Goal: Transaction & Acquisition: Purchase product/service

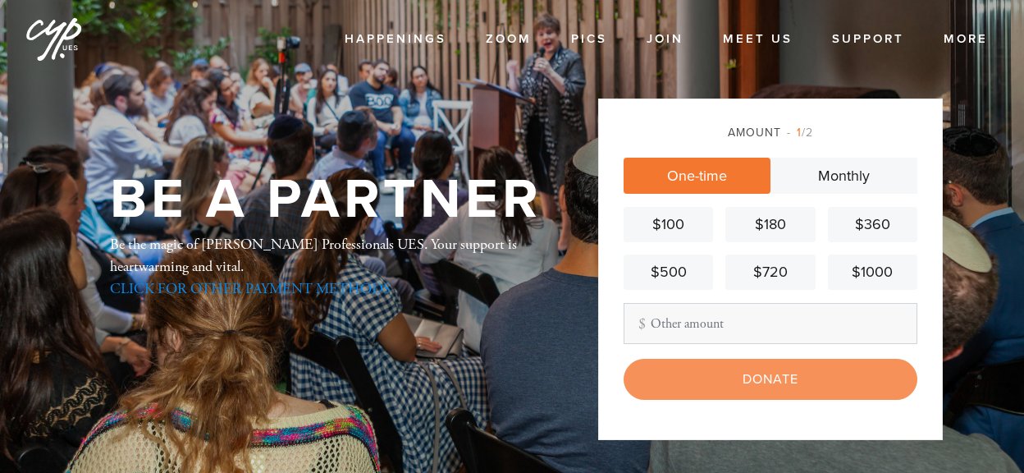
click at [257, 286] on link "CLICK FOR OTHER PAYMENT METHODS" at bounding box center [250, 288] width 281 height 19
click at [652, 323] on input "Other Amount" at bounding box center [771, 323] width 294 height 41
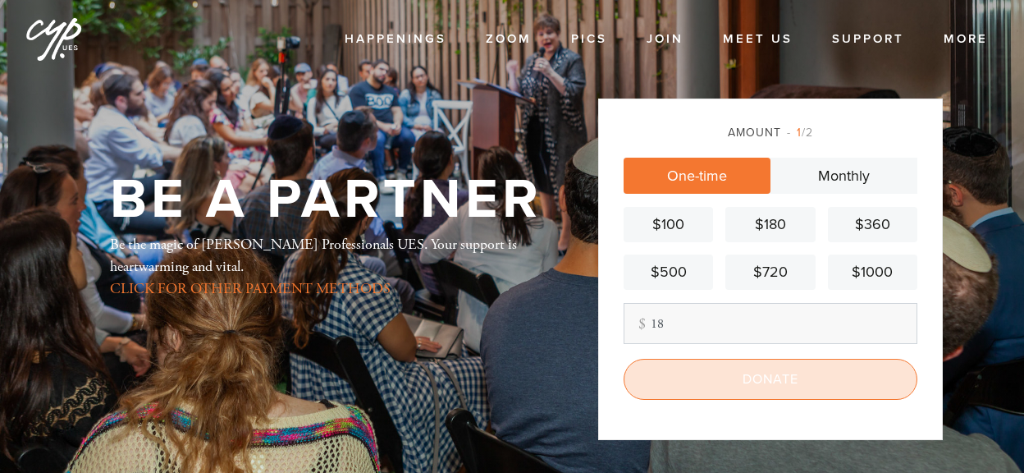
type input "18"
click at [776, 377] on input "Donate" at bounding box center [771, 379] width 294 height 41
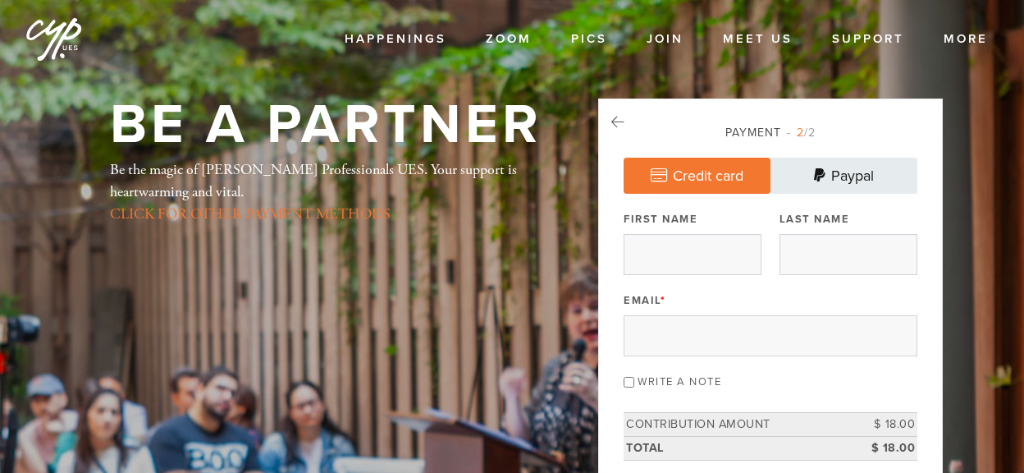
click at [836, 176] on link "Paypal" at bounding box center [844, 176] width 147 height 36
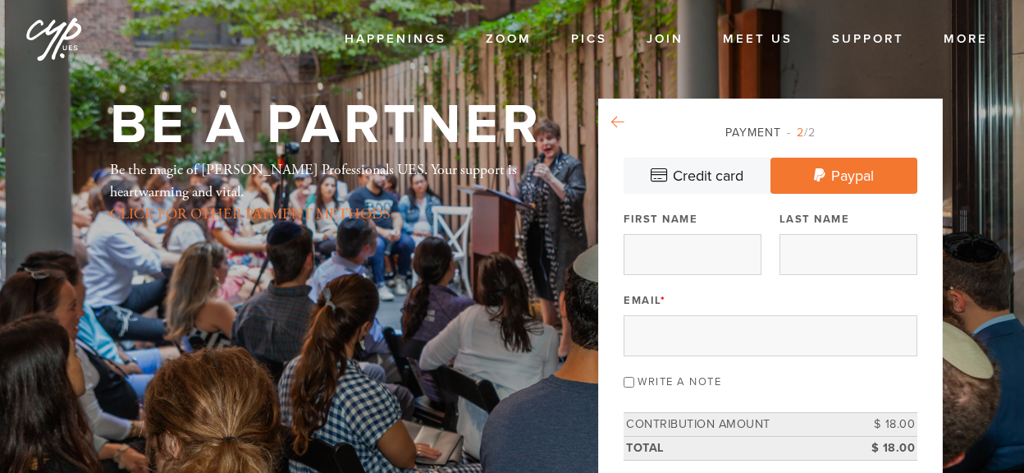
click at [618, 120] on icon at bounding box center [618, 122] width 13 height 15
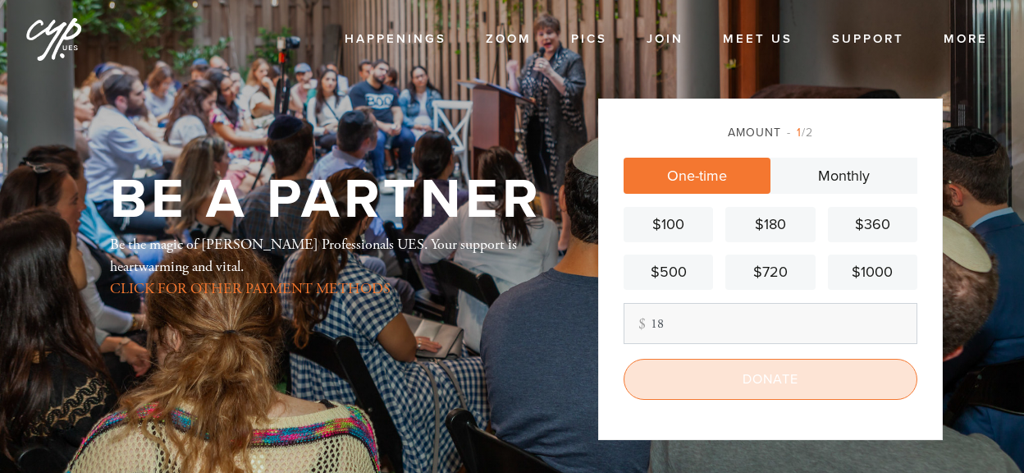
type input "18"
click at [763, 384] on input "Donate" at bounding box center [771, 379] width 294 height 41
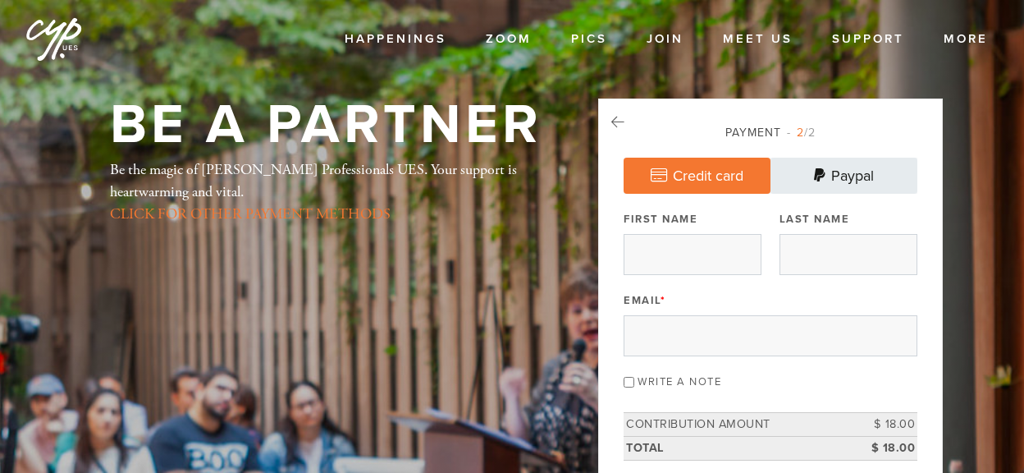
click at [845, 176] on link "Paypal" at bounding box center [844, 176] width 147 height 36
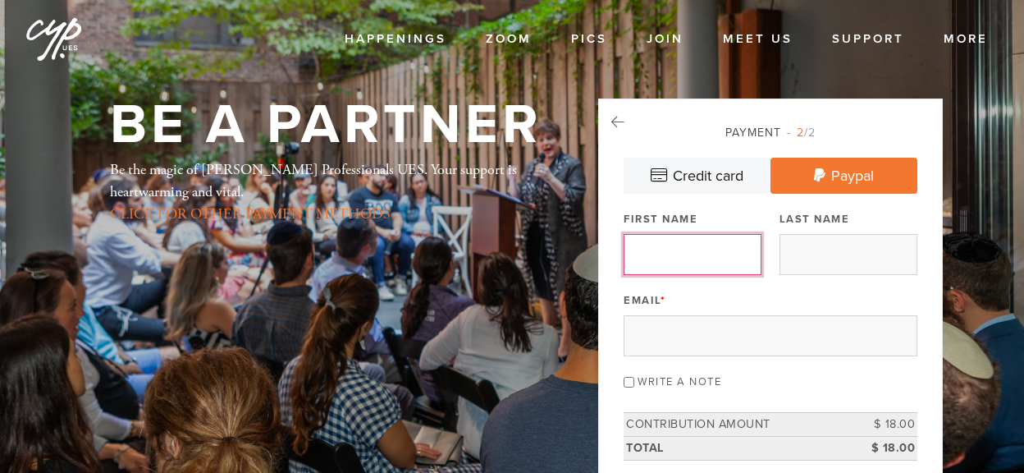
click at [703, 258] on input "First Name" at bounding box center [693, 254] width 138 height 41
type input "[PERSON_NAME]"
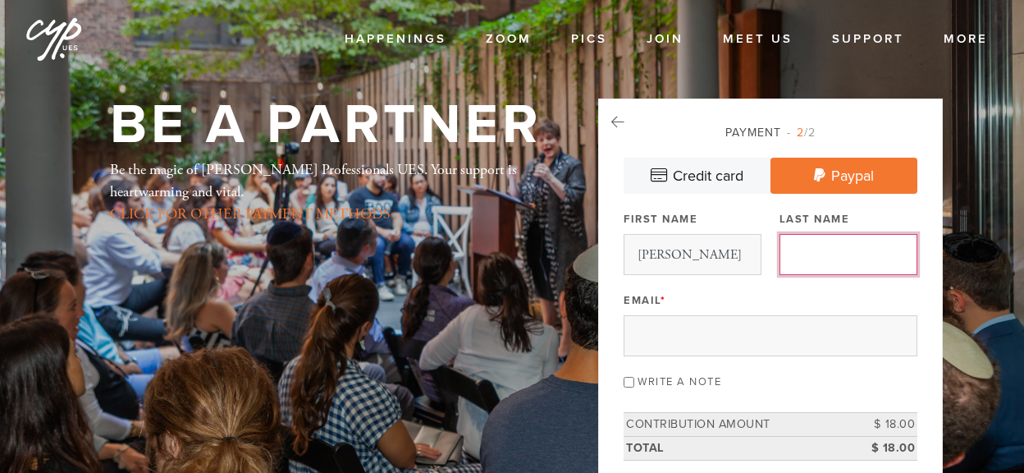
click at [820, 262] on input "Last Name" at bounding box center [849, 254] width 138 height 41
type input "[PERSON_NAME]"
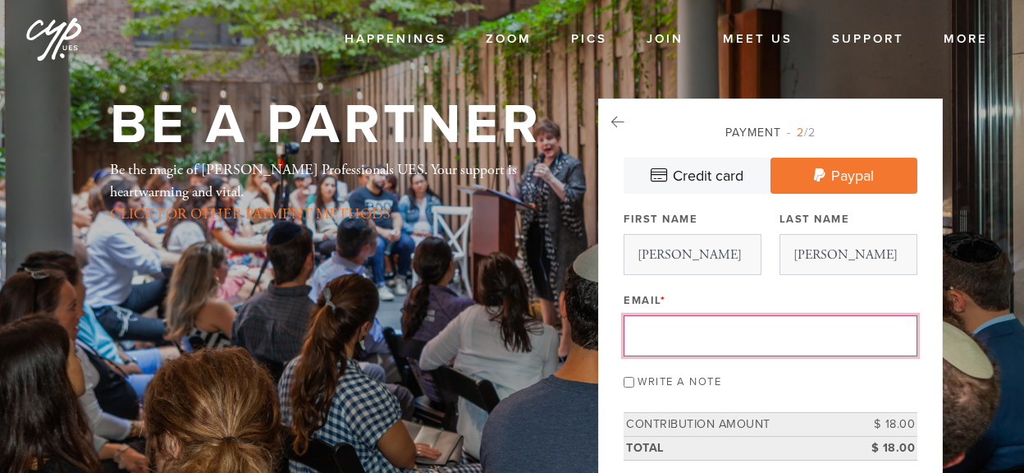
click at [710, 333] on input "Email *" at bounding box center [771, 335] width 294 height 41
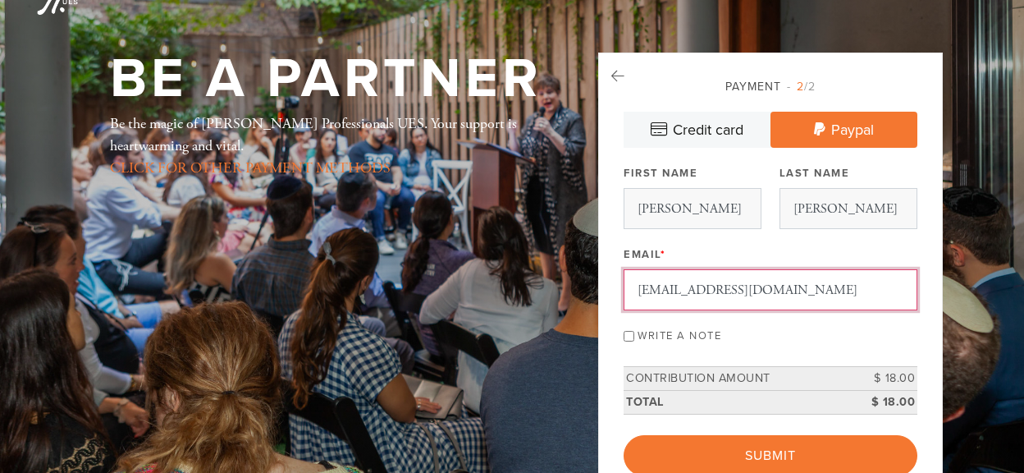
scroll to position [85, 0]
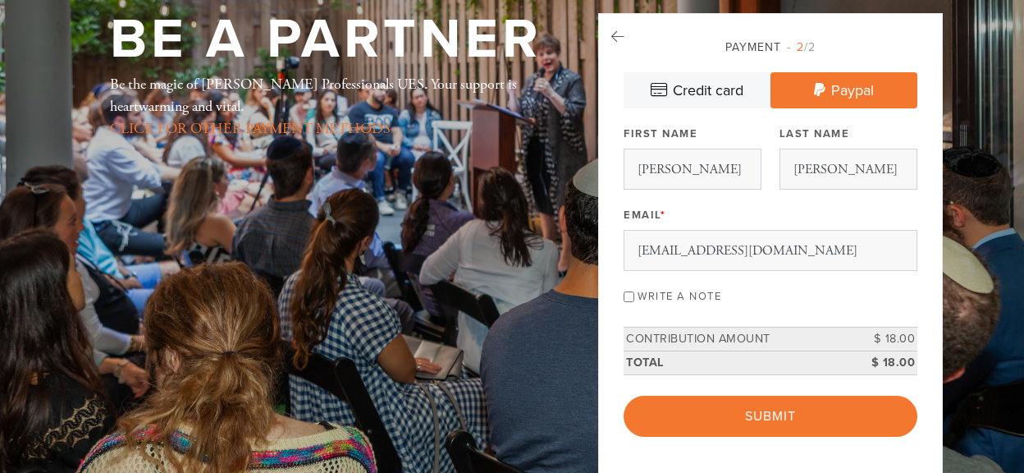
type input "[EMAIL_ADDRESS][DOMAIN_NAME]"
click at [630, 295] on input "Write a note" at bounding box center [629, 296] width 11 height 11
checkbox input "true"
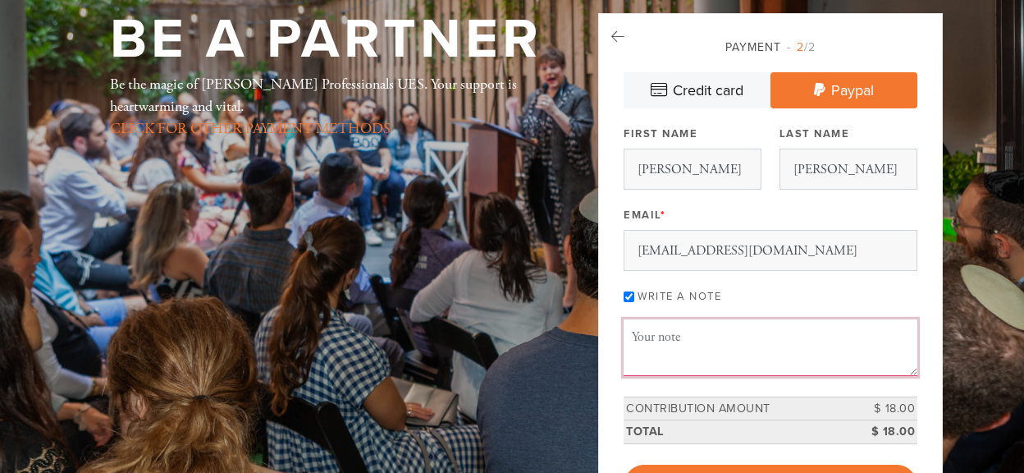
click at [649, 338] on textarea "Message or dedication" at bounding box center [771, 347] width 294 height 56
click at [734, 335] on textarea "a general thank you for" at bounding box center [771, 347] width 294 height 56
drag, startPoint x: 638, startPoint y: 336, endPoint x: 625, endPoint y: 336, distance: 13.1
click at [625, 336] on textarea "a general thank you to [DEMOGRAPHIC_DATA] for all you ae doing." at bounding box center [771, 347] width 294 height 56
click at [853, 336] on textarea "A general thank you to [DEMOGRAPHIC_DATA] for all you ae doing." at bounding box center [771, 347] width 294 height 56
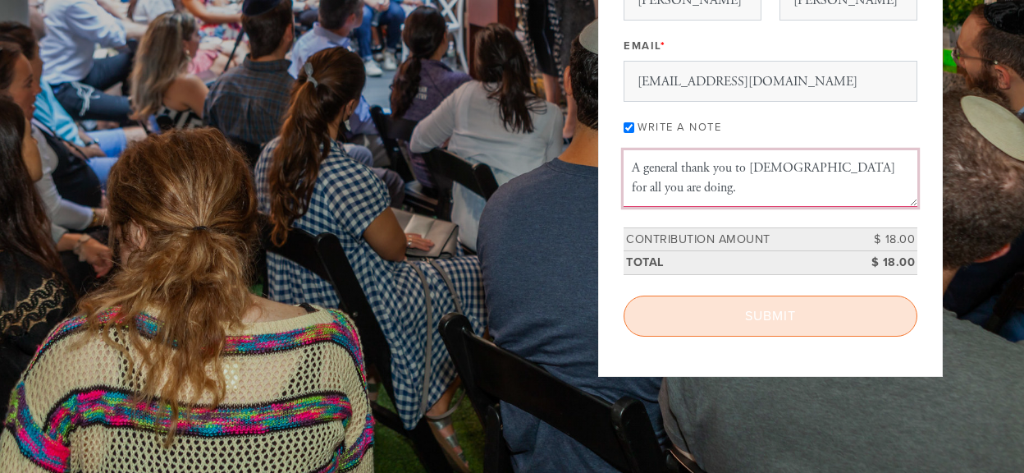
scroll to position [256, 0]
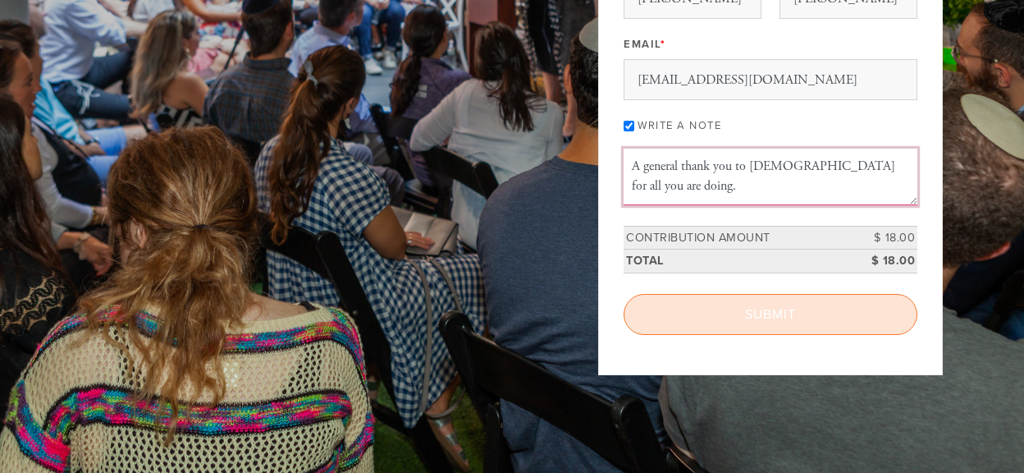
type textarea "A general thank you to [DEMOGRAPHIC_DATA] for all you are doing."
drag, startPoint x: 767, startPoint y: 314, endPoint x: 772, endPoint y: 347, distance: 33.3
click at [772, 347] on div "Payment 2 /2 Credit card [GEOGRAPHIC_DATA] Payment Processor Pay Later Credit C…" at bounding box center [770, 108] width 345 height 533
click at [767, 314] on input "Submit" at bounding box center [771, 314] width 294 height 41
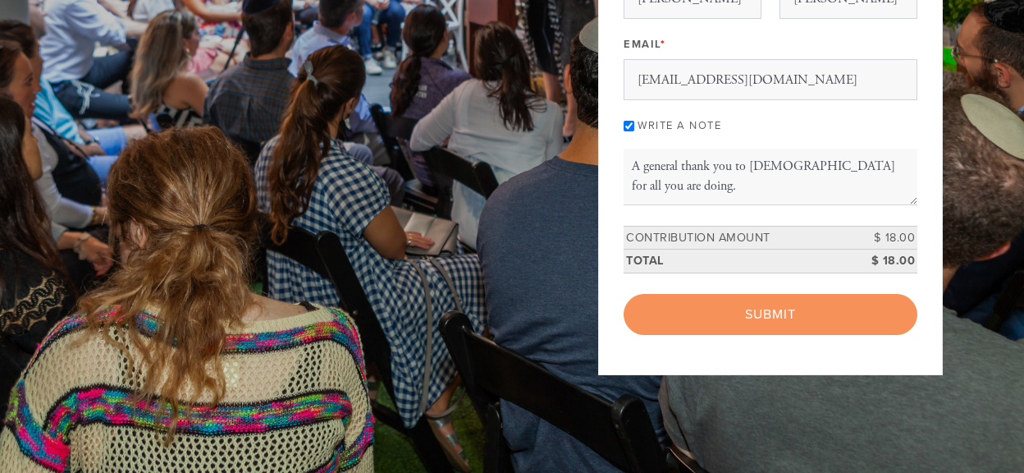
click at [767, 313] on div "< Previous Page Submit" at bounding box center [771, 314] width 294 height 41
